Goal: Task Accomplishment & Management: Use online tool/utility

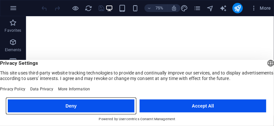
click at [92, 102] on button "Deny" at bounding box center [71, 106] width 126 height 13
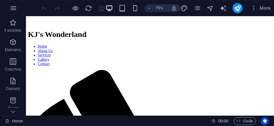
scroll to position [130, 0]
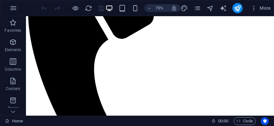
scroll to position [312, 0]
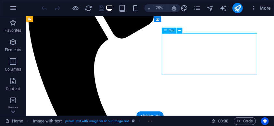
click at [182, 29] on button at bounding box center [179, 31] width 6 height 6
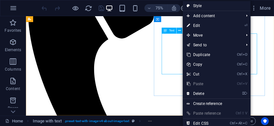
click at [207, 35] on span "Move" at bounding box center [212, 35] width 58 height 10
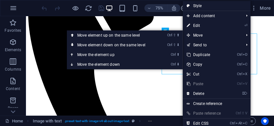
click at [141, 37] on link "Ctrl ⇧ ⬆ Move element up on the same level" at bounding box center [112, 35] width 91 height 10
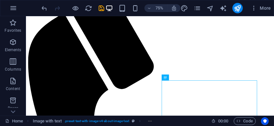
scroll to position [244, 0]
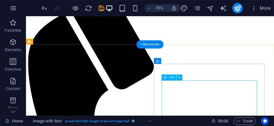
click at [177, 80] on button at bounding box center [179, 78] width 6 height 6
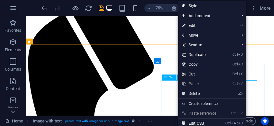
click at [237, 74] on icon "Ctrl" at bounding box center [234, 74] width 5 height 4
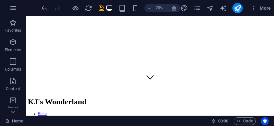
scroll to position [0, 0]
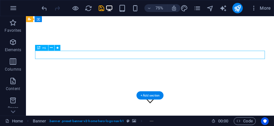
scroll to position [4, 0]
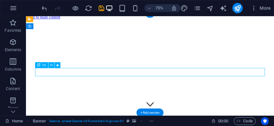
click at [156, 111] on div "+ Add section" at bounding box center [149, 113] width 27 height 8
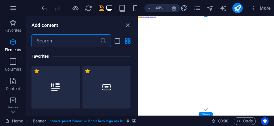
scroll to position [1134, 0]
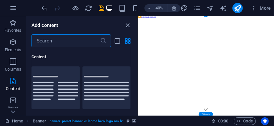
click at [73, 39] on input "text" at bounding box center [65, 40] width 68 height 13
click at [55, 42] on input "text" at bounding box center [65, 40] width 68 height 13
click at [50, 47] on input "text" at bounding box center [65, 40] width 68 height 13
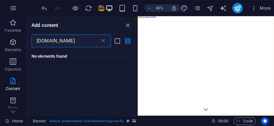
scroll to position [0, 0]
type input "[DOMAIN_NAME]"
click at [102, 47] on div "No elements found" at bounding box center [80, 56] width 99 height 18
click at [103, 43] on icon at bounding box center [103, 41] width 6 height 6
click at [105, 43] on icon at bounding box center [103, 41] width 6 height 6
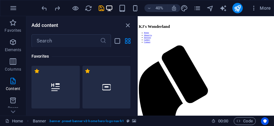
scroll to position [349, 0]
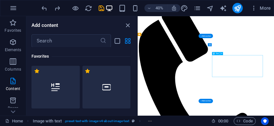
click at [221, 55] on div "Text" at bounding box center [218, 53] width 13 height 3
click at [222, 54] on button at bounding box center [221, 53] width 3 height 3
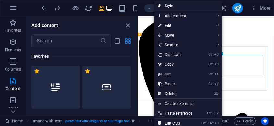
click at [170, 37] on span "Move" at bounding box center [183, 35] width 58 height 10
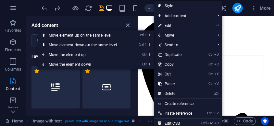
click at [83, 56] on link "Ctrl ⬆ Move the element up" at bounding box center [83, 55] width 91 height 10
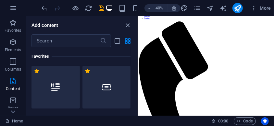
scroll to position [340, 0]
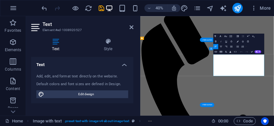
click at [132, 29] on icon at bounding box center [131, 27] width 4 height 5
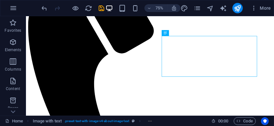
scroll to position [283, 0]
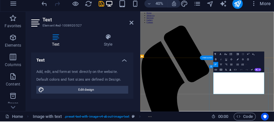
click at [215, 68] on icon "button" at bounding box center [215, 69] width 2 height 2
click at [131, 29] on icon at bounding box center [131, 27] width 4 height 5
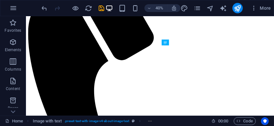
scroll to position [279, 0]
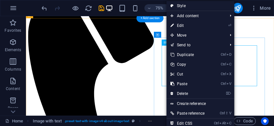
click at [226, 38] on li "Move Ctrl ⇧ ⬆ Move element up on the same level Ctrl ⇧ ⬇ Move element down on t…" at bounding box center [200, 35] width 68 height 10
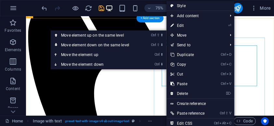
click at [224, 30] on span "Move" at bounding box center [195, 35] width 58 height 10
click at [177, 27] on link "⏎ Edit" at bounding box center [187, 26] width 43 height 10
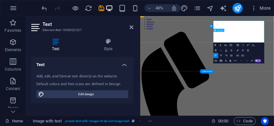
scroll to position [396, 0]
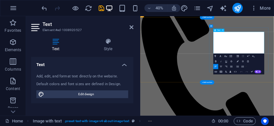
click at [124, 65] on h4 "Text" at bounding box center [82, 63] width 102 height 12
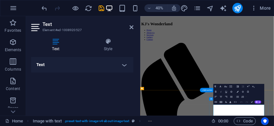
scroll to position [213, 0]
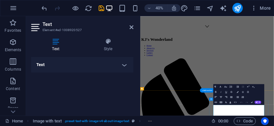
click at [132, 30] on icon at bounding box center [131, 27] width 4 height 5
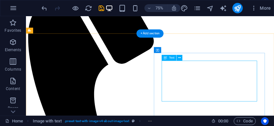
scroll to position [283, 0]
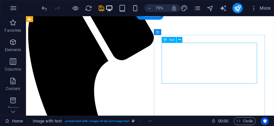
click at [169, 41] on span "Text" at bounding box center [172, 39] width 6 height 3
click at [180, 40] on icon at bounding box center [179, 39] width 3 height 5
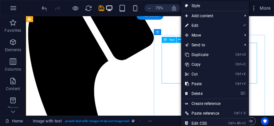
click at [202, 65] on link "Ctrl C Copy" at bounding box center [202, 65] width 43 height 10
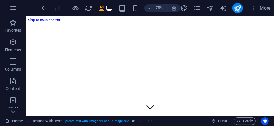
scroll to position [1, 0]
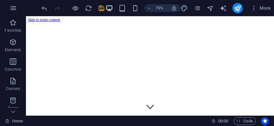
click at [273, 24] on figure at bounding box center [190, 24] width 325 height 0
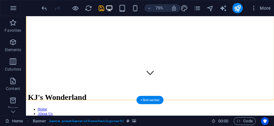
scroll to position [8, 0]
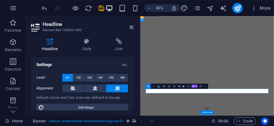
scroll to position [6, 0]
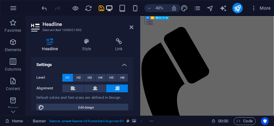
scroll to position [295, 0]
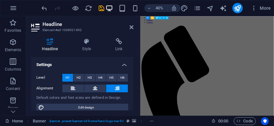
click at [132, 28] on icon at bounding box center [131, 27] width 4 height 5
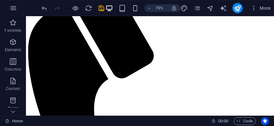
scroll to position [257, 0]
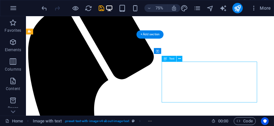
click at [173, 58] on span "Text" at bounding box center [172, 58] width 6 height 3
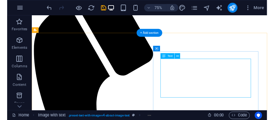
scroll to position [374, 0]
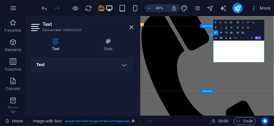
copy p "At KJ's Wonderland, we believe in fostering creativity and family connections. …"
click at [131, 29] on icon at bounding box center [131, 27] width 4 height 5
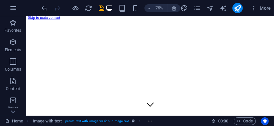
scroll to position [0, 0]
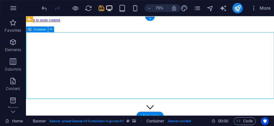
click at [54, 30] on div "Container" at bounding box center [41, 29] width 31 height 6
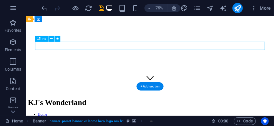
scroll to position [51, 0]
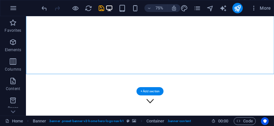
scroll to position [47, 0]
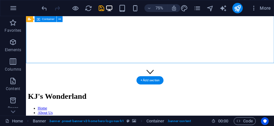
click at [16, 85] on span "Content" at bounding box center [13, 85] width 26 height 16
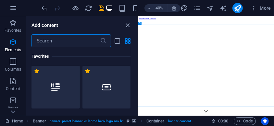
scroll to position [1134, 0]
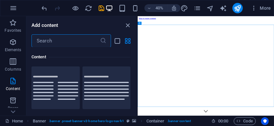
click at [63, 39] on input "text" at bounding box center [65, 40] width 68 height 13
click at [49, 45] on input "text" at bounding box center [65, 40] width 68 height 13
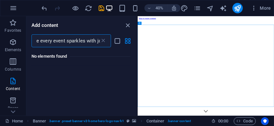
scroll to position [0, 676]
type input "At KJ's Wonderland, we believe in fostering creativity and family connections. …"
click at [103, 41] on icon at bounding box center [103, 41] width 6 height 6
click at [99, 41] on input "At KJ's Wonderland, we believe in fostering creativity and family connections. …" at bounding box center [65, 40] width 68 height 13
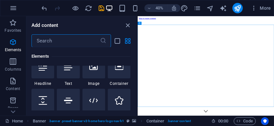
scroll to position [82, 0]
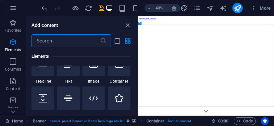
click at [74, 69] on div at bounding box center [68, 64] width 23 height 23
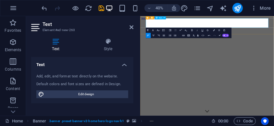
click at [165, 18] on icon at bounding box center [163, 18] width 1 height 3
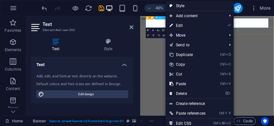
click at [193, 39] on span "Move" at bounding box center [194, 35] width 58 height 10
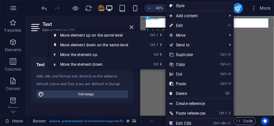
click at [126, 46] on link "Ctrl ⇧ ⬇ Move element down on the same level" at bounding box center [95, 45] width 91 height 10
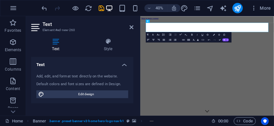
click at [85, 79] on div "Add, edit, and format text directly on the website. Default colors and font siz…" at bounding box center [82, 86] width 102 height 35
click at [164, 21] on icon at bounding box center [163, 21] width 1 height 3
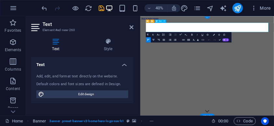
click at [106, 48] on h4 "Style" at bounding box center [108, 45] width 51 height 14
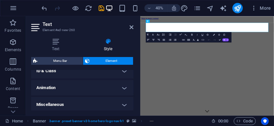
scroll to position [238, 0]
click at [53, 40] on icon at bounding box center [55, 41] width 49 height 6
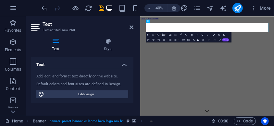
click at [109, 95] on span "Edit design" at bounding box center [86, 94] width 80 height 8
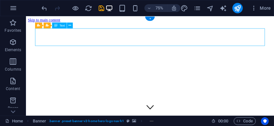
click at [73, 28] on div "Menu Bar Banner Text" at bounding box center [55, 25] width 41 height 6
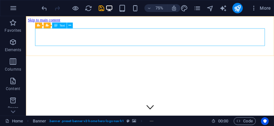
click at [70, 27] on icon at bounding box center [69, 25] width 3 height 5
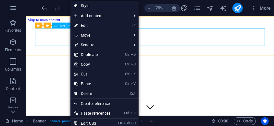
click at [92, 29] on link "⏎ Edit" at bounding box center [92, 26] width 44 height 10
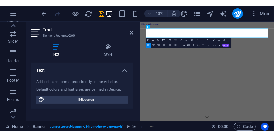
scroll to position [192, 0]
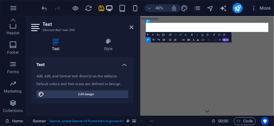
click at [188, 40] on icon "button" at bounding box center [188, 40] width 3 height 2
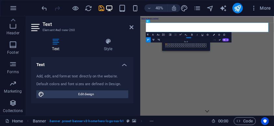
click at [186, 43] on span at bounding box center [187, 44] width 2 height 2
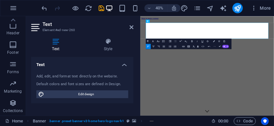
click at [188, 46] on icon "button" at bounding box center [188, 46] width 3 height 3
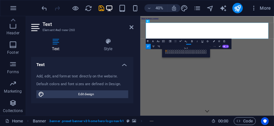
click at [165, 50] on span at bounding box center [166, 51] width 2 height 2
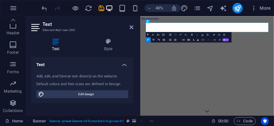
click at [165, 21] on button at bounding box center [164, 20] width 3 height 3
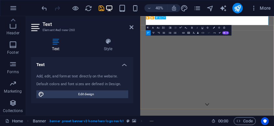
scroll to position [0, 0]
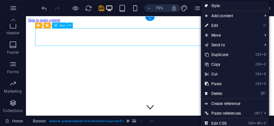
click at [219, 38] on span "Move" at bounding box center [230, 35] width 58 height 10
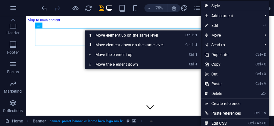
click at [225, 27] on link "⏎ Edit" at bounding box center [223, 26] width 44 height 10
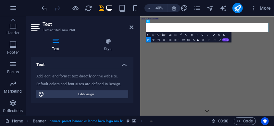
scroll to position [192, 0]
click at [252, 10] on icon "button" at bounding box center [253, 8] width 6 height 6
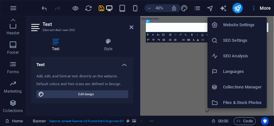
click at [252, 11] on div at bounding box center [137, 63] width 274 height 126
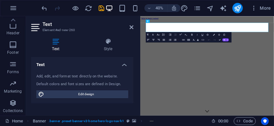
click at [124, 69] on div "Add, edit, and format text directly on the website. Default colors and font siz…" at bounding box center [82, 86] width 102 height 35
click at [126, 66] on h4 "Text" at bounding box center [82, 63] width 102 height 12
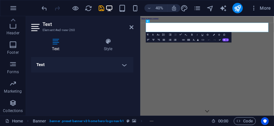
click at [106, 50] on h4 "Style" at bounding box center [108, 45] width 51 height 14
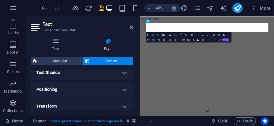
scroll to position [182, 0]
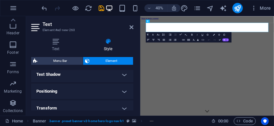
click at [125, 94] on h4 "Positioning" at bounding box center [82, 92] width 102 height 16
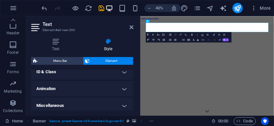
scroll to position [260, 0]
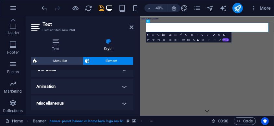
click at [125, 103] on h4 "Miscellaneous" at bounding box center [82, 104] width 102 height 16
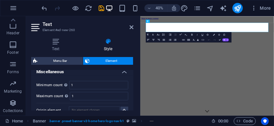
scroll to position [300, 0]
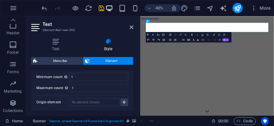
click at [69, 62] on span "Menu Bar" at bounding box center [60, 61] width 42 height 8
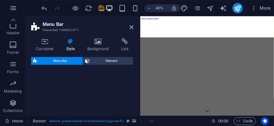
select select "rem"
select select "preset-menu-v2-home-hero-logo-nav-h1-slogan-menu"
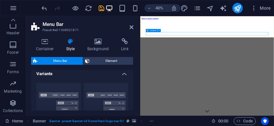
scroll to position [0, 0]
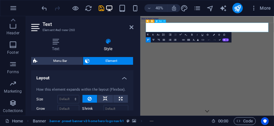
scroll to position [192, 0]
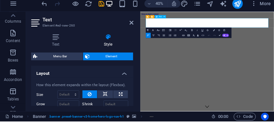
scroll to position [0, 0]
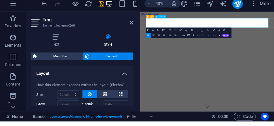
click at [14, 61] on icon "button" at bounding box center [13, 62] width 8 height 8
click at [12, 67] on p "Columns" at bounding box center [13, 69] width 16 height 5
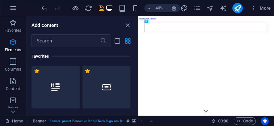
scroll to position [321, 0]
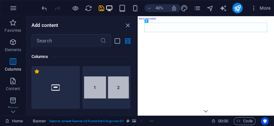
click at [155, 18] on icon at bounding box center [155, 18] width 1 height 3
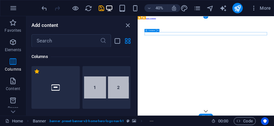
click at [137, 21] on button at bounding box center [137, 66] width 1 height 100
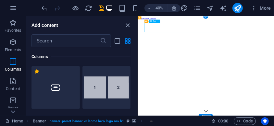
click at [161, 22] on div "Menu Bar Text" at bounding box center [152, 20] width 17 height 3
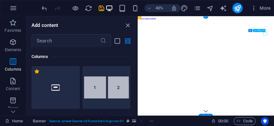
click at [156, 22] on div "Text" at bounding box center [153, 20] width 8 height 3
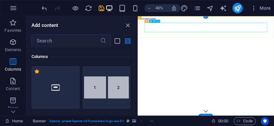
click at [161, 20] on div "Menu Bar Text" at bounding box center [152, 20] width 17 height 3
click at [158, 22] on icon at bounding box center [158, 21] width 1 height 3
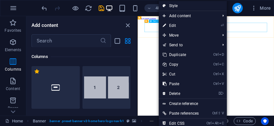
click at [92, 39] on input "text" at bounding box center [65, 40] width 68 height 13
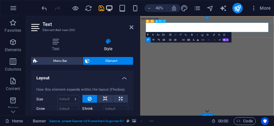
click at [55, 46] on h4 "Text" at bounding box center [57, 45] width 52 height 14
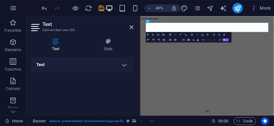
click at [104, 49] on h4 "Style" at bounding box center [108, 45] width 51 height 14
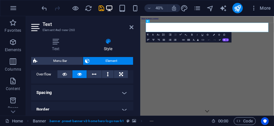
scroll to position [114, 0]
click at [123, 95] on h4 "Spacing" at bounding box center [82, 93] width 102 height 16
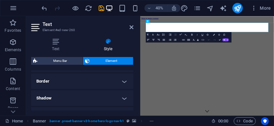
scroll to position [168, 0]
click at [122, 84] on h4 "Border" at bounding box center [82, 81] width 102 height 16
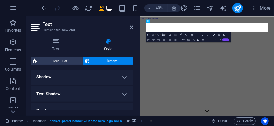
click at [128, 78] on h4 "Shadow" at bounding box center [82, 77] width 102 height 16
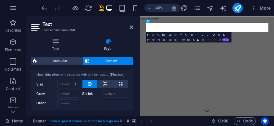
scroll to position [32, 0]
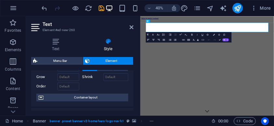
click at [108, 94] on span "Container layout" at bounding box center [85, 98] width 81 height 8
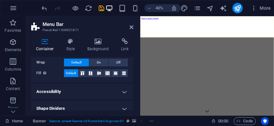
scroll to position [69, 0]
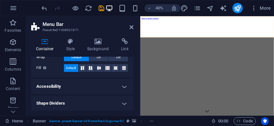
click at [122, 84] on h4 "Accessibility" at bounding box center [82, 87] width 102 height 16
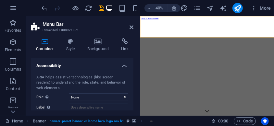
scroll to position [113, 0]
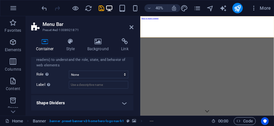
click at [124, 104] on h4 "Shape Dividers" at bounding box center [82, 103] width 102 height 16
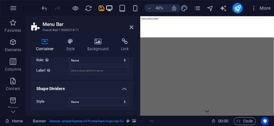
click at [107, 93] on div "Style None Triangle Square Diagonal Polygon 1 Polygon 2 Zigzag Multiple Zigzags…" at bounding box center [82, 102] width 102 height 18
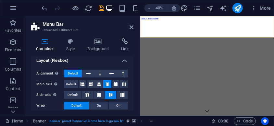
scroll to position [0, 0]
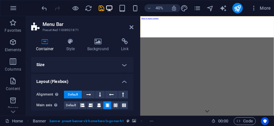
click at [123, 63] on h4 "Size" at bounding box center [82, 65] width 102 height 16
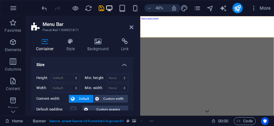
click at [125, 61] on h4 "Size" at bounding box center [82, 63] width 102 height 12
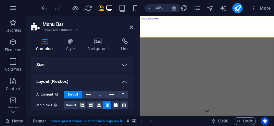
click at [97, 47] on h4 "Background" at bounding box center [99, 45] width 34 height 14
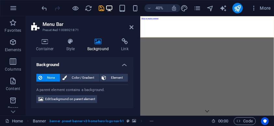
click at [87, 78] on span "Color / Gradient" at bounding box center [83, 78] width 29 height 8
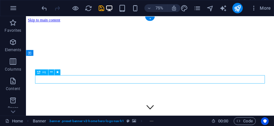
click at [273, 25] on figure at bounding box center [190, 25] width 325 height 0
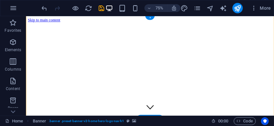
scroll to position [47, 0]
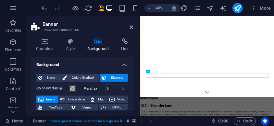
click at [71, 46] on h4 "Style" at bounding box center [71, 45] width 21 height 14
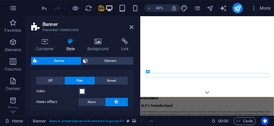
scroll to position [18, 0]
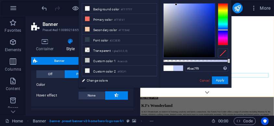
click at [119, 13] on li "Background color #FFFFFF" at bounding box center [119, 9] width 75 height 10
type input "#ffffff"
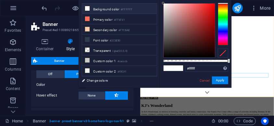
click at [201, 79] on link "Cancel" at bounding box center [204, 80] width 11 height 5
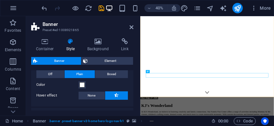
click at [132, 30] on icon at bounding box center [131, 27] width 4 height 5
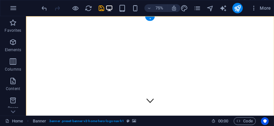
scroll to position [30, 0]
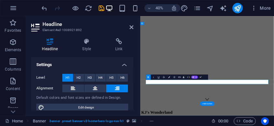
click at [85, 46] on h4 "Style" at bounding box center [87, 45] width 33 height 14
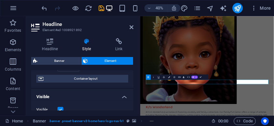
scroll to position [41, 0]
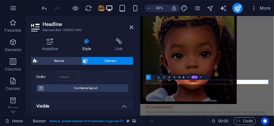
click at [114, 90] on span "Container layout" at bounding box center [85, 88] width 81 height 8
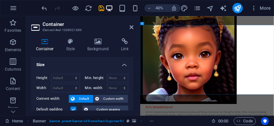
scroll to position [33, 0]
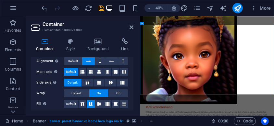
click at [98, 45] on h4 "Background" at bounding box center [99, 45] width 34 height 14
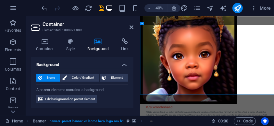
click at [82, 77] on span "Color / Gradient" at bounding box center [83, 78] width 29 height 8
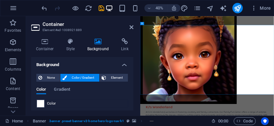
click at [49, 79] on span "None" at bounding box center [51, 78] width 14 height 8
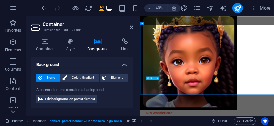
scroll to position [0, 0]
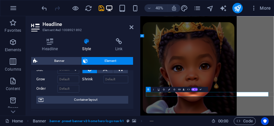
scroll to position [33, 0]
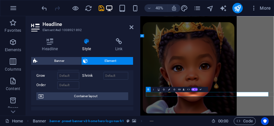
click at [110, 96] on span "Container layout" at bounding box center [85, 96] width 81 height 8
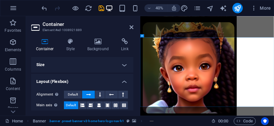
click at [101, 45] on h4 "Background" at bounding box center [99, 45] width 34 height 14
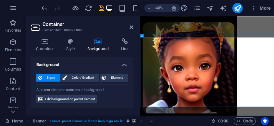
click at [82, 77] on span "Color / Gradient" at bounding box center [83, 78] width 29 height 8
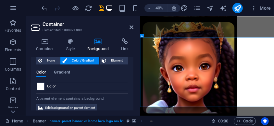
scroll to position [23, 0]
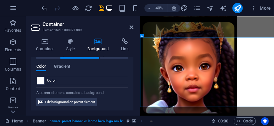
click at [72, 46] on h4 "Style" at bounding box center [71, 45] width 21 height 14
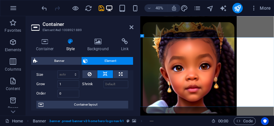
scroll to position [15, 0]
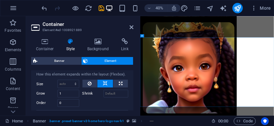
click at [108, 83] on button at bounding box center [105, 84] width 16 height 8
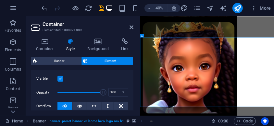
scroll to position [85, 0]
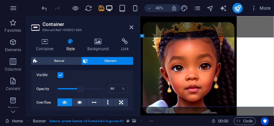
type input "100"
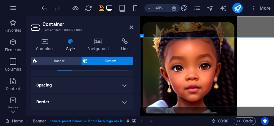
scroll to position [121, 0]
click at [124, 89] on h4 "Spacing" at bounding box center [82, 85] width 102 height 16
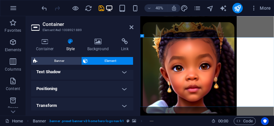
scroll to position [211, 0]
click at [124, 91] on h4 "Positioning" at bounding box center [82, 89] width 102 height 16
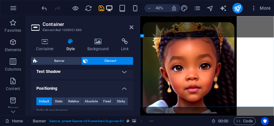
click at [56, 102] on span "Static" at bounding box center [59, 102] width 8 height 8
click at [75, 103] on span "Relative" at bounding box center [73, 102] width 11 height 8
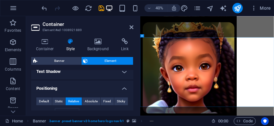
click at [92, 100] on span "Absolute" at bounding box center [91, 102] width 13 height 8
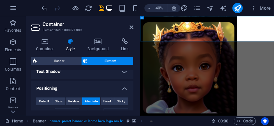
click at [106, 101] on span "Fixed" at bounding box center [107, 102] width 8 height 8
click at [122, 102] on span "Sticky" at bounding box center [121, 102] width 8 height 8
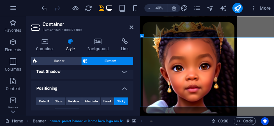
click at [76, 102] on span "Relative" at bounding box center [73, 102] width 11 height 8
click at [57, 101] on span "Static" at bounding box center [59, 102] width 8 height 8
click at [88, 104] on span "Absolute" at bounding box center [91, 102] width 13 height 8
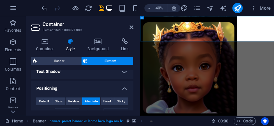
click at [44, 102] on span "Default" at bounding box center [44, 102] width 10 height 8
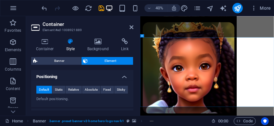
scroll to position [221, 0]
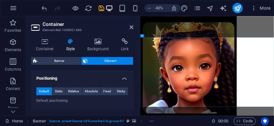
click at [107, 91] on span "Fixed" at bounding box center [107, 92] width 8 height 8
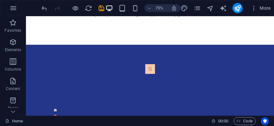
scroll to position [0, 0]
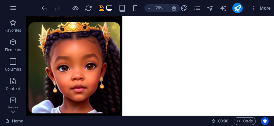
click at [273, 99] on figure at bounding box center [191, 82] width 330 height 133
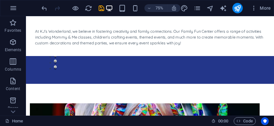
scroll to position [230, 0]
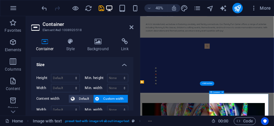
click at [223, 92] on icon at bounding box center [222, 92] width 1 height 3
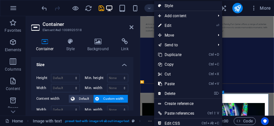
click at [176, 97] on link "⌦ Delete" at bounding box center [176, 94] width 44 height 10
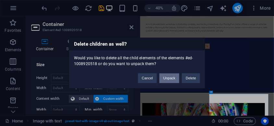
click at [169, 77] on button "Unpack" at bounding box center [169, 78] width 20 height 10
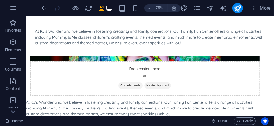
scroll to position [315, 0]
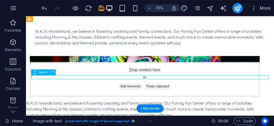
select select "px"
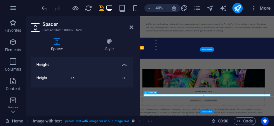
click at [109, 44] on icon at bounding box center [109, 41] width 48 height 6
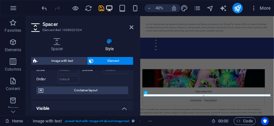
scroll to position [39, 0]
click at [103, 93] on span "Container layout" at bounding box center [85, 91] width 81 height 8
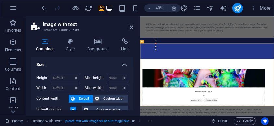
click at [97, 42] on icon at bounding box center [97, 41] width 31 height 6
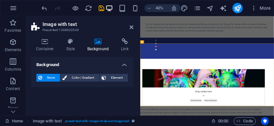
scroll to position [330, 0]
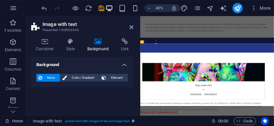
click at [67, 40] on icon at bounding box center [70, 41] width 18 height 6
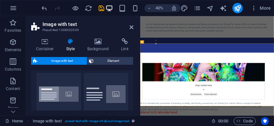
scroll to position [22, 0]
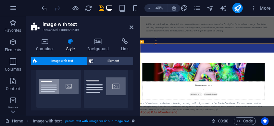
click at [38, 40] on icon at bounding box center [45, 41] width 28 height 6
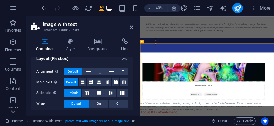
scroll to position [0, 0]
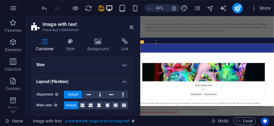
click at [128, 65] on h4 "Size" at bounding box center [82, 65] width 102 height 16
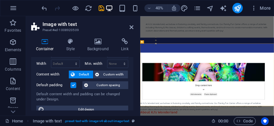
scroll to position [25, 0]
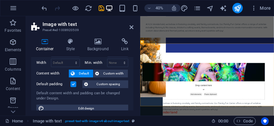
click at [119, 76] on span "Custom width" at bounding box center [113, 74] width 25 height 8
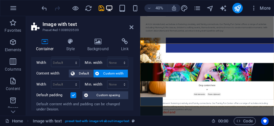
click at [79, 74] on span "Default" at bounding box center [84, 74] width 15 height 8
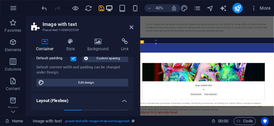
scroll to position [0, 0]
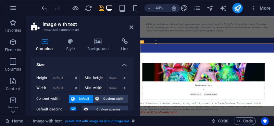
click at [98, 43] on icon at bounding box center [97, 41] width 31 height 6
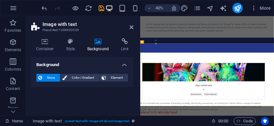
click at [121, 44] on icon at bounding box center [124, 41] width 17 height 6
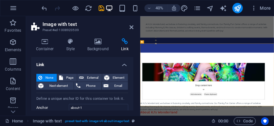
click at [64, 42] on icon at bounding box center [70, 41] width 18 height 6
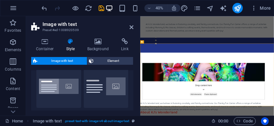
click at [49, 42] on icon at bounding box center [45, 41] width 28 height 6
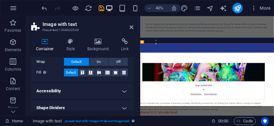
scroll to position [139, 0]
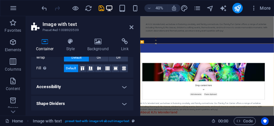
click at [125, 87] on h4 "Accessibility" at bounding box center [82, 87] width 102 height 16
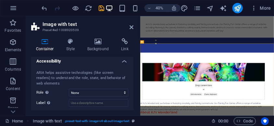
scroll to position [183, 0]
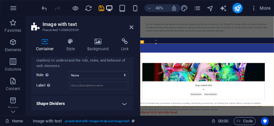
click at [127, 105] on h4 "Shape Dividers" at bounding box center [82, 104] width 102 height 16
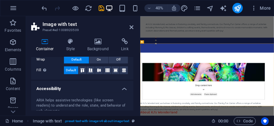
scroll to position [0, 0]
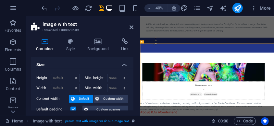
click at [93, 43] on icon at bounding box center [97, 41] width 31 height 6
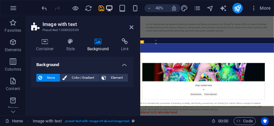
click at [72, 46] on h4 "Style" at bounding box center [71, 45] width 21 height 14
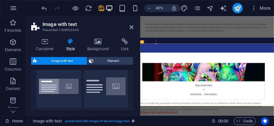
click at [118, 62] on span "Element" at bounding box center [114, 61] width 36 height 8
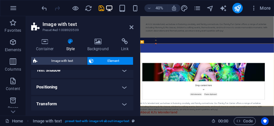
scroll to position [131, 0]
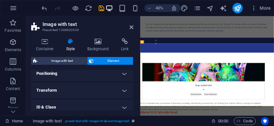
click at [124, 77] on h4 "Positioning" at bounding box center [82, 74] width 102 height 16
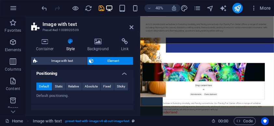
click at [75, 87] on span "Relative" at bounding box center [73, 87] width 11 height 8
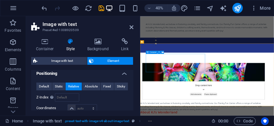
click at [126, 27] on header "Image with text Preset #ed-1008920509" at bounding box center [82, 24] width 102 height 17
click at [134, 33] on div "Container Style Background Link Size Height Default px rem % vh vw Min. height …" at bounding box center [82, 74] width 113 height 83
click at [133, 25] on icon at bounding box center [131, 27] width 4 height 5
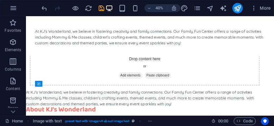
scroll to position [214, 0]
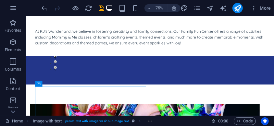
click at [162, 30] on div "KJ's Wonderland At KJ's Wonderland, we believe in fostering creativity and fami…" at bounding box center [191, 42] width 330 height 53
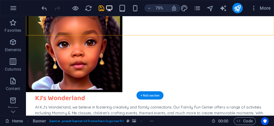
scroll to position [0, 0]
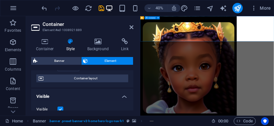
scroll to position [51, 0]
click at [111, 85] on div "How this element expands within the layout (Flexbox). Size Default auto px % 1/…" at bounding box center [82, 59] width 102 height 57
click at [114, 75] on span "Container layout" at bounding box center [85, 79] width 81 height 8
select select "vh"
select select "header"
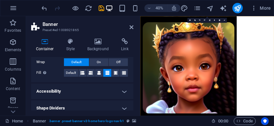
scroll to position [69, 0]
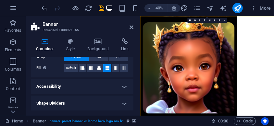
click at [121, 89] on h4 "Accessibility" at bounding box center [82, 87] width 102 height 16
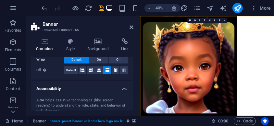
scroll to position [0, 0]
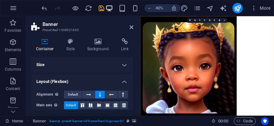
click at [127, 62] on h4 "Size" at bounding box center [82, 65] width 102 height 16
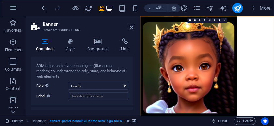
scroll to position [194, 0]
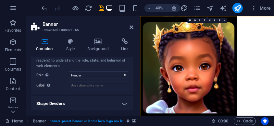
click at [126, 104] on h4 "Shape Dividers" at bounding box center [82, 104] width 102 height 16
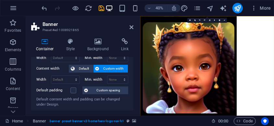
scroll to position [0, 0]
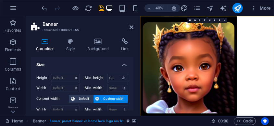
click at [70, 42] on icon at bounding box center [70, 41] width 18 height 6
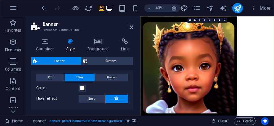
scroll to position [15, 0]
click at [96, 99] on button "None" at bounding box center [91, 99] width 26 height 8
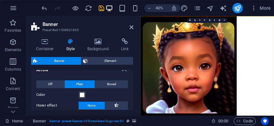
scroll to position [2, 0]
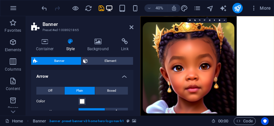
click at [100, 43] on icon at bounding box center [97, 41] width 31 height 6
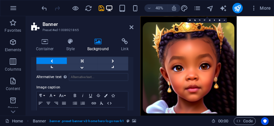
scroll to position [237, 0]
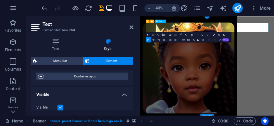
scroll to position [45, 0]
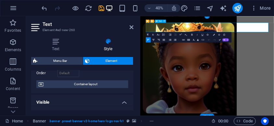
click at [100, 83] on span "Container layout" at bounding box center [85, 84] width 81 height 8
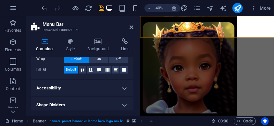
scroll to position [69, 0]
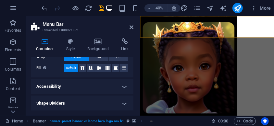
click at [126, 87] on h4 "Accessibility" at bounding box center [82, 87] width 102 height 16
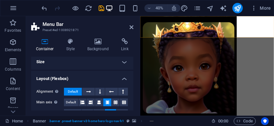
scroll to position [0, 0]
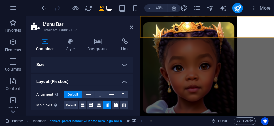
click at [122, 64] on h4 "Size" at bounding box center [82, 65] width 102 height 16
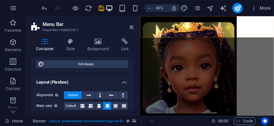
scroll to position [72, 0]
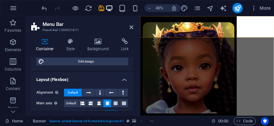
click at [111, 60] on span "Edit design" at bounding box center [86, 62] width 80 height 8
select select "rem"
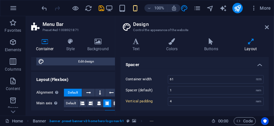
type input "4"
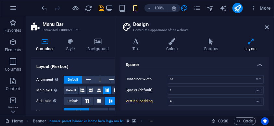
scroll to position [184, 0]
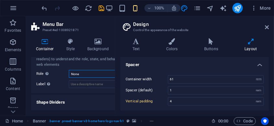
click at [88, 71] on select "None Alert Article Banner Comment Complementary Dialog Footer Header Marquee Pr…" at bounding box center [98, 74] width 59 height 8
select select "header"
click at [69, 70] on select "None Alert Article Banner Comment Complementary Dialog Footer Header Marquee Pr…" at bounding box center [98, 74] width 59 height 8
click at [94, 31] on h3 "Preset #ed-1008921871" at bounding box center [81, 30] width 78 height 6
click at [268, 28] on icon at bounding box center [267, 27] width 4 height 5
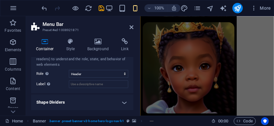
scroll to position [183, 0]
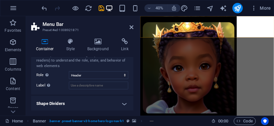
click at [131, 29] on icon at bounding box center [131, 27] width 4 height 5
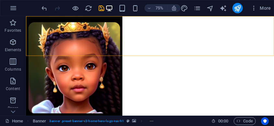
click at [273, 117] on figure at bounding box center [191, 82] width 330 height 133
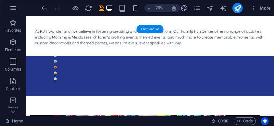
scroll to position [0, 0]
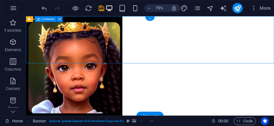
click at [179, 79] on figure at bounding box center [191, 82] width 330 height 133
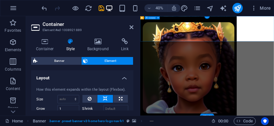
click at [132, 35] on div "Container Style Background Link Size Height Default px rem % vh vw Min. height …" at bounding box center [82, 74] width 113 height 83
click at [130, 28] on icon at bounding box center [131, 27] width 4 height 5
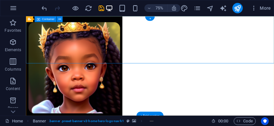
click at [32, 20] on div "Banner" at bounding box center [29, 19] width 7 height 6
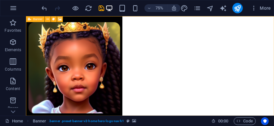
click at [48, 20] on icon at bounding box center [47, 19] width 3 height 5
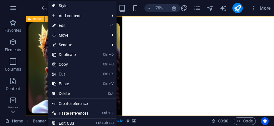
click at [76, 6] on link "Style" at bounding box center [82, 6] width 68 height 10
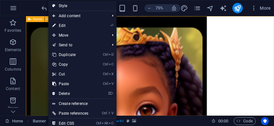
select select "preset-banner-v3-home-hero-logo-nav-h1"
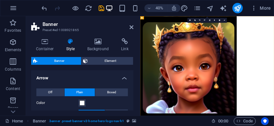
click at [99, 47] on h4 "Background" at bounding box center [99, 45] width 34 height 14
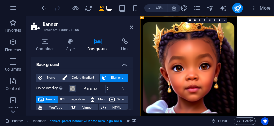
click at [70, 44] on icon at bounding box center [70, 41] width 18 height 6
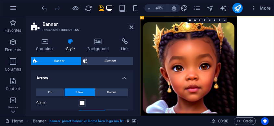
click at [44, 42] on icon at bounding box center [45, 41] width 28 height 6
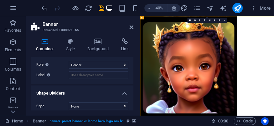
scroll to position [208, 0]
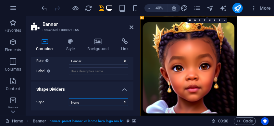
click at [108, 104] on select "None Triangle Square Diagonal Polygon 1 Polygon 2 Zigzag Multiple Zigzags Waves…" at bounding box center [98, 103] width 59 height 8
click at [59, 92] on h4 "Shape Dividers" at bounding box center [82, 88] width 102 height 12
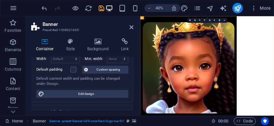
scroll to position [0, 0]
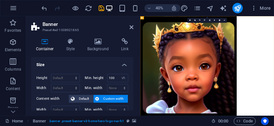
click at [126, 44] on icon at bounding box center [124, 41] width 17 height 6
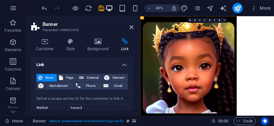
click at [101, 44] on icon at bounding box center [97, 41] width 31 height 6
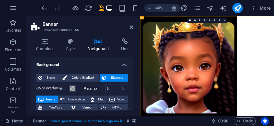
click at [80, 47] on h4 "Style" at bounding box center [71, 45] width 21 height 14
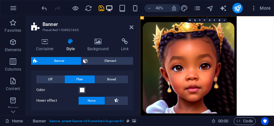
scroll to position [15, 0]
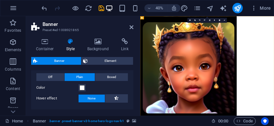
click at [114, 61] on span "Element" at bounding box center [111, 61] width 42 height 8
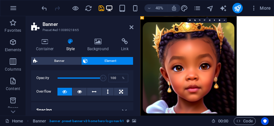
scroll to position [27, 0]
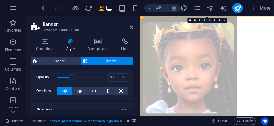
type input "100"
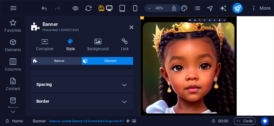
scroll to position [53, 0]
click at [133, 26] on icon at bounding box center [131, 27] width 4 height 5
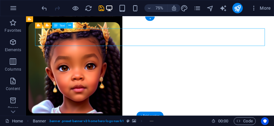
click at [46, 25] on iframe at bounding box center [150, 66] width 248 height 100
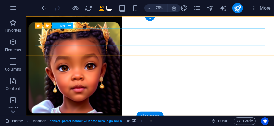
click at [70, 26] on icon at bounding box center [69, 25] width 3 height 5
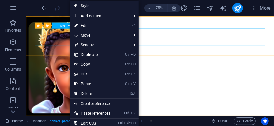
click at [102, 9] on link "Style" at bounding box center [104, 6] width 68 height 10
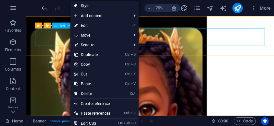
select select "rem"
select select "preset-menu-v2-home-hero-logo-nav-h1-slogan-menu"
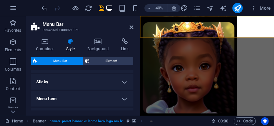
scroll to position [167, 0]
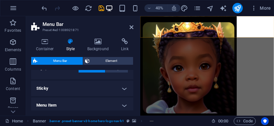
click at [124, 90] on h4 "Sticky" at bounding box center [82, 89] width 102 height 16
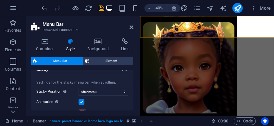
scroll to position [183, 0]
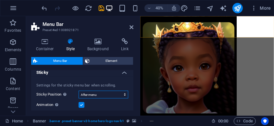
click at [111, 97] on select "Off Instant After menu After banner When scrolling up" at bounding box center [103, 95] width 50 height 8
select select "sticky_reverse"
click at [78, 91] on select "Off Instant After menu After banner When scrolling up" at bounding box center [103, 95] width 50 height 8
click at [131, 29] on icon at bounding box center [131, 27] width 4 height 5
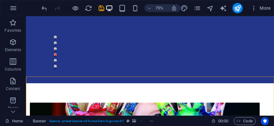
scroll to position [0, 0]
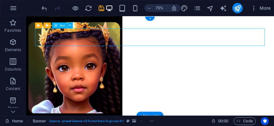
click at [59, 27] on span "Text" at bounding box center [62, 25] width 6 height 3
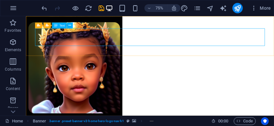
click at [61, 26] on span "Text" at bounding box center [62, 25] width 6 height 3
click at [70, 25] on icon at bounding box center [69, 25] width 3 height 5
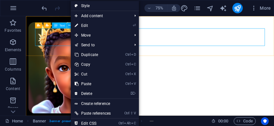
click at [211, 103] on figure at bounding box center [191, 82] width 330 height 133
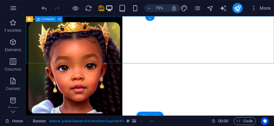
click at [152, 20] on div "+" at bounding box center [149, 19] width 9 height 5
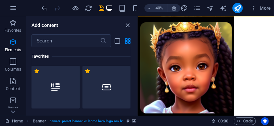
scroll to position [1134, 0]
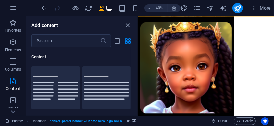
click at [126, 28] on icon "close panel" at bounding box center [127, 25] width 7 height 7
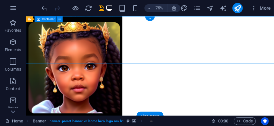
click at [95, 79] on figure at bounding box center [191, 82] width 330 height 133
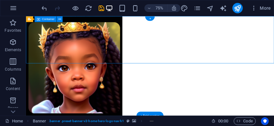
click at [57, 18] on button at bounding box center [60, 19] width 6 height 6
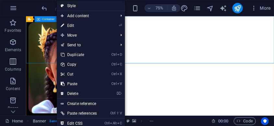
click at [59, 22] on link "⏎ Edit" at bounding box center [79, 26] width 44 height 10
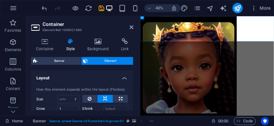
click at [48, 45] on h4 "Container" at bounding box center [46, 45] width 30 height 14
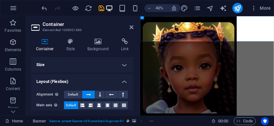
click at [125, 69] on h4 "Size" at bounding box center [82, 65] width 102 height 16
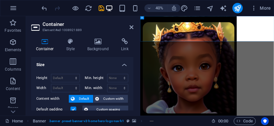
click at [124, 62] on h4 "Size" at bounding box center [82, 63] width 102 height 12
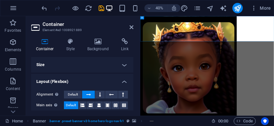
click at [72, 47] on h4 "Style" at bounding box center [71, 45] width 21 height 14
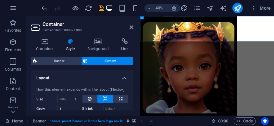
click at [69, 61] on span "Banner" at bounding box center [59, 61] width 40 height 8
select select "preset-banner-v3-home-hero-logo-nav-h1"
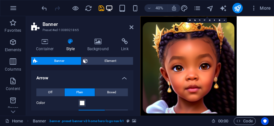
click at [129, 28] on icon at bounding box center [131, 27] width 4 height 5
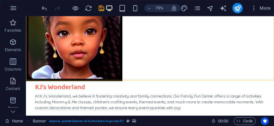
scroll to position [0, 0]
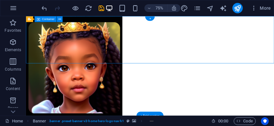
click at [187, 83] on figure at bounding box center [191, 82] width 330 height 133
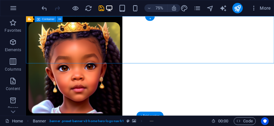
click at [48, 20] on span "Container" at bounding box center [48, 19] width 13 height 3
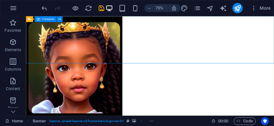
click at [48, 21] on div "Container" at bounding box center [45, 19] width 22 height 6
click at [59, 19] on icon at bounding box center [59, 19] width 3 height 5
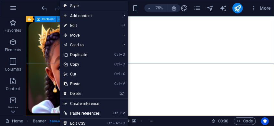
click at [108, 9] on link "Style" at bounding box center [94, 6] width 68 height 10
select select "preset-banner-v3-home-hero-logo-nav-h1"
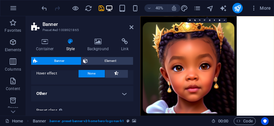
scroll to position [56, 0]
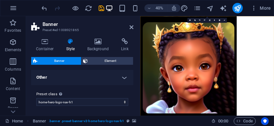
click at [99, 50] on h4 "Background" at bounding box center [99, 45] width 34 height 14
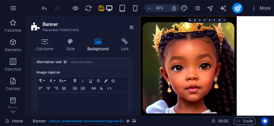
scroll to position [237, 0]
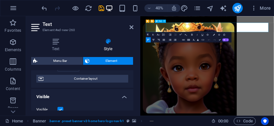
scroll to position [40, 0]
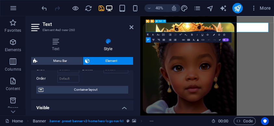
click at [108, 89] on span "Container layout" at bounding box center [85, 90] width 81 height 8
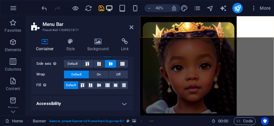
scroll to position [69, 0]
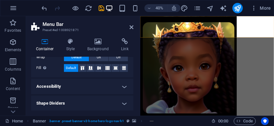
click at [125, 90] on h4 "Accessibility" at bounding box center [82, 87] width 102 height 16
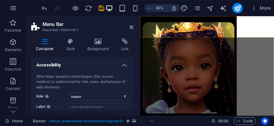
scroll to position [113, 0]
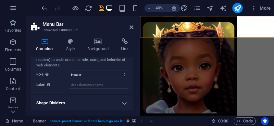
click at [126, 101] on h4 "Shape Dividers" at bounding box center [82, 103] width 102 height 16
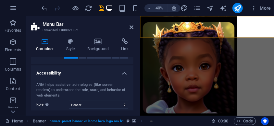
scroll to position [0, 0]
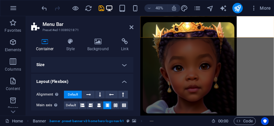
click at [122, 69] on h4 "Size" at bounding box center [82, 65] width 102 height 16
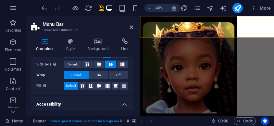
scroll to position [123, 0]
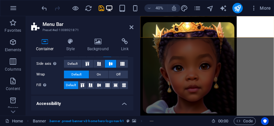
click at [102, 74] on button "On" at bounding box center [98, 75] width 19 height 8
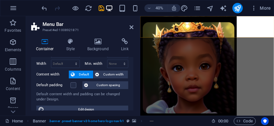
scroll to position [0, 0]
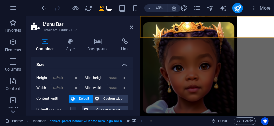
click at [101, 44] on icon at bounding box center [97, 41] width 31 height 6
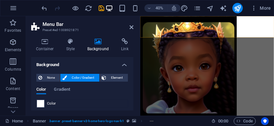
click at [49, 105] on span "Color" at bounding box center [51, 103] width 9 height 5
click at [69, 91] on span "Gradient" at bounding box center [62, 90] width 16 height 9
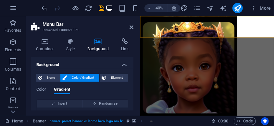
click at [42, 91] on span "Color" at bounding box center [41, 90] width 10 height 9
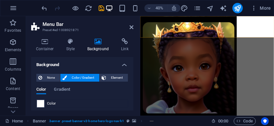
click at [82, 78] on span "Color / Gradient" at bounding box center [83, 78] width 29 height 8
click at [54, 101] on span "Color" at bounding box center [51, 103] width 9 height 5
click at [50, 81] on span "None" at bounding box center [51, 78] width 14 height 8
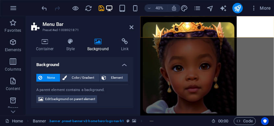
click at [72, 80] on span "Color / Gradient" at bounding box center [83, 78] width 29 height 8
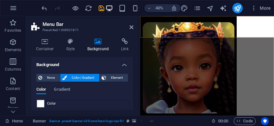
click at [119, 81] on span "Element" at bounding box center [117, 78] width 18 height 8
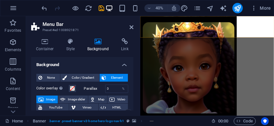
click at [83, 79] on span "Color / Gradient" at bounding box center [83, 78] width 29 height 8
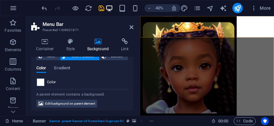
scroll to position [23, 0]
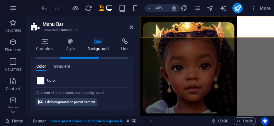
click at [44, 84] on span at bounding box center [40, 80] width 7 height 7
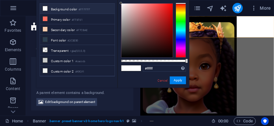
click at [130, 83] on div "#ffffff Supported formats #0852ed rgb(8, 82, 237) rgba(8, 82, 237, 90%) hsv(221…" at bounding box center [153, 91] width 72 height 182
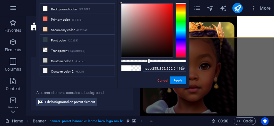
type input "rgba(255, 255, 255, 0.375)"
click at [178, 83] on button "Apply" at bounding box center [178, 81] width 16 height 8
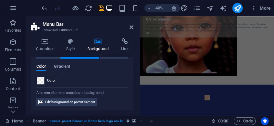
scroll to position [0, 0]
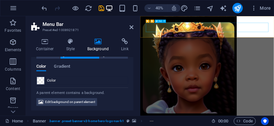
click at [126, 30] on header "Menu Bar Preset #ed-1008921871" at bounding box center [82, 24] width 102 height 17
click at [130, 33] on div "Container Style Background Link Size Height Default px rem % vh vw Min. height …" at bounding box center [82, 74] width 113 height 83
click at [133, 29] on icon at bounding box center [131, 27] width 4 height 5
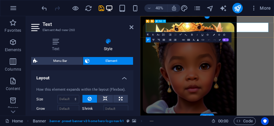
click at [55, 50] on h4 "Text" at bounding box center [57, 45] width 52 height 14
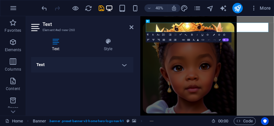
click at [108, 44] on icon at bounding box center [108, 41] width 51 height 6
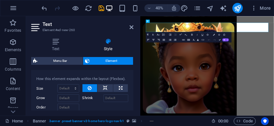
scroll to position [9, 0]
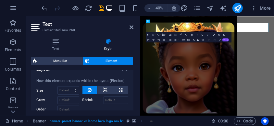
click at [164, 21] on icon at bounding box center [163, 21] width 1 height 3
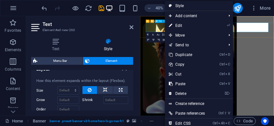
click at [188, 37] on span "Move" at bounding box center [194, 35] width 58 height 10
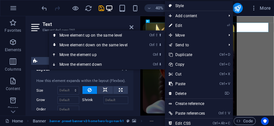
click at [126, 46] on link "Ctrl ⇧ ⬇ Move element down on the same level" at bounding box center [94, 45] width 91 height 10
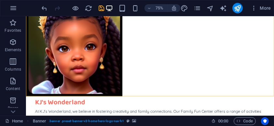
scroll to position [0, 0]
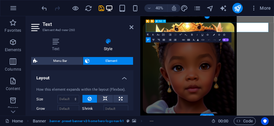
click at [164, 21] on icon at bounding box center [163, 21] width 1 height 3
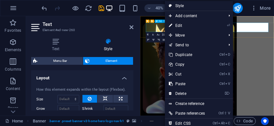
click at [188, 38] on span "Move" at bounding box center [194, 35] width 58 height 10
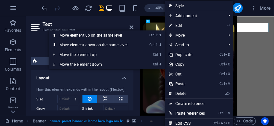
click at [125, 47] on link "Ctrl ⇧ ⬇ Move element down on the same level" at bounding box center [94, 45] width 91 height 10
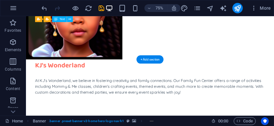
scroll to position [83, 0]
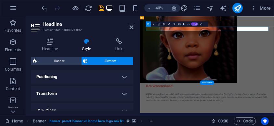
scroll to position [187, 0]
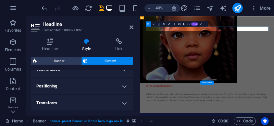
click at [124, 91] on h4 "Positioning" at bounding box center [82, 86] width 102 height 16
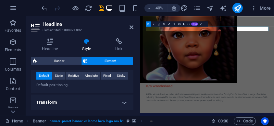
scroll to position [211, 0]
click at [105, 79] on div "Default Static Relative Absolute Fixed Sticky" at bounding box center [82, 76] width 92 height 8
click at [111, 75] on button "Fixed" at bounding box center [107, 76] width 13 height 8
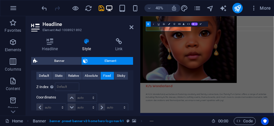
click at [74, 76] on span "Relative" at bounding box center [73, 76] width 11 height 8
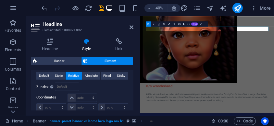
click at [63, 76] on button "Static" at bounding box center [58, 76] width 13 height 8
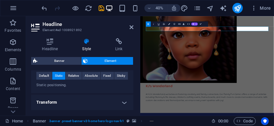
click at [79, 77] on button "Relative" at bounding box center [74, 76] width 16 height 8
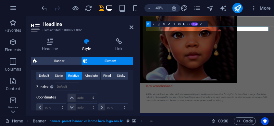
click at [130, 33] on div "Headline Style Link Settings Level H1 H2 H3 H4 H5 H6 Alignment Default colors a…" at bounding box center [82, 74] width 113 height 83
click at [132, 29] on icon at bounding box center [131, 27] width 4 height 5
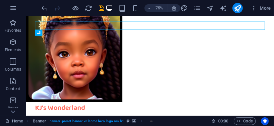
scroll to position [0, 0]
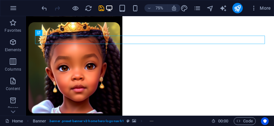
click at [126, 108] on figure at bounding box center [191, 82] width 330 height 133
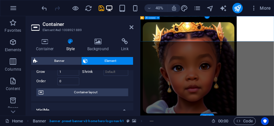
scroll to position [52, 0]
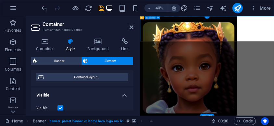
click at [102, 79] on span "Container layout" at bounding box center [85, 77] width 81 height 8
select select "vh"
select select "header"
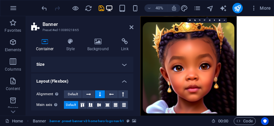
scroll to position [0, 0]
click at [74, 94] on span "Default" at bounding box center [73, 95] width 10 height 8
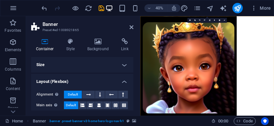
click at [132, 27] on icon at bounding box center [131, 27] width 4 height 5
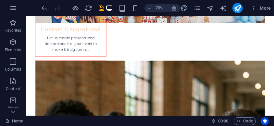
scroll to position [943, 0]
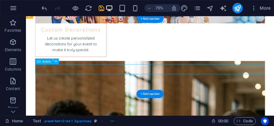
scroll to position [985, 0]
